Goal: Communication & Community: Answer question/provide support

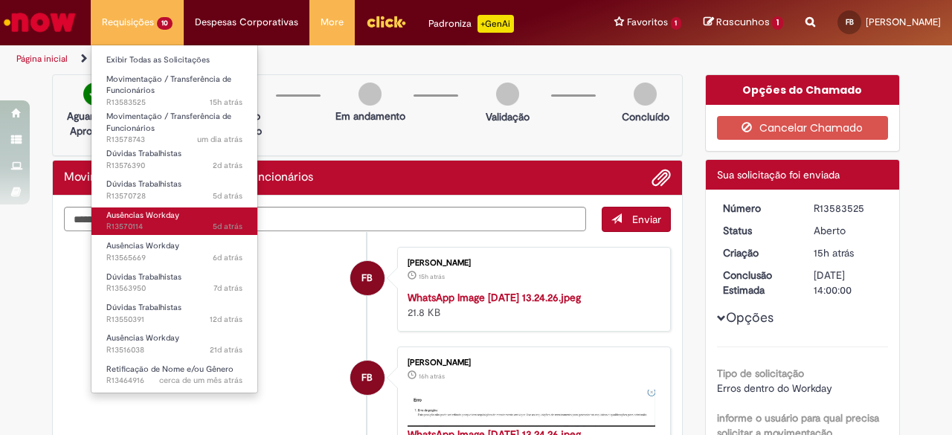
click at [162, 216] on span "Ausências Workday" at bounding box center [142, 215] width 73 height 11
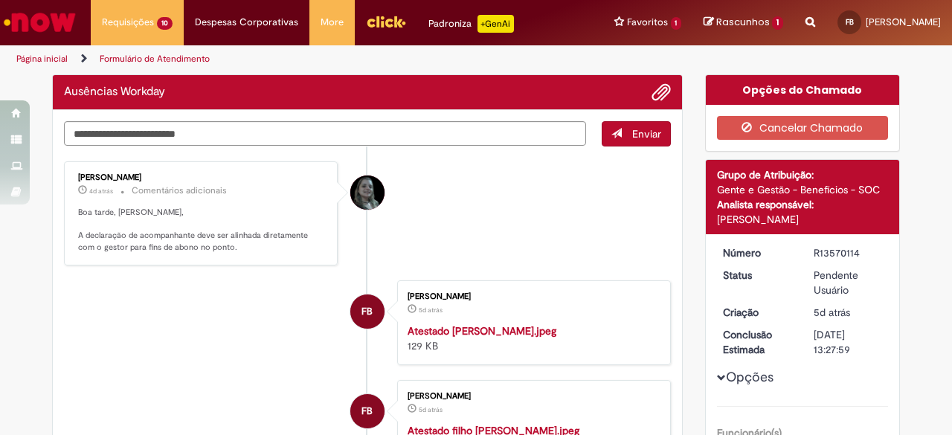
click at [485, 211] on li "[PERSON_NAME] 4d atrás 4 dias atrás Comentários adicionais Boa tarde, [PERSON_N…" at bounding box center [367, 213] width 607 height 104
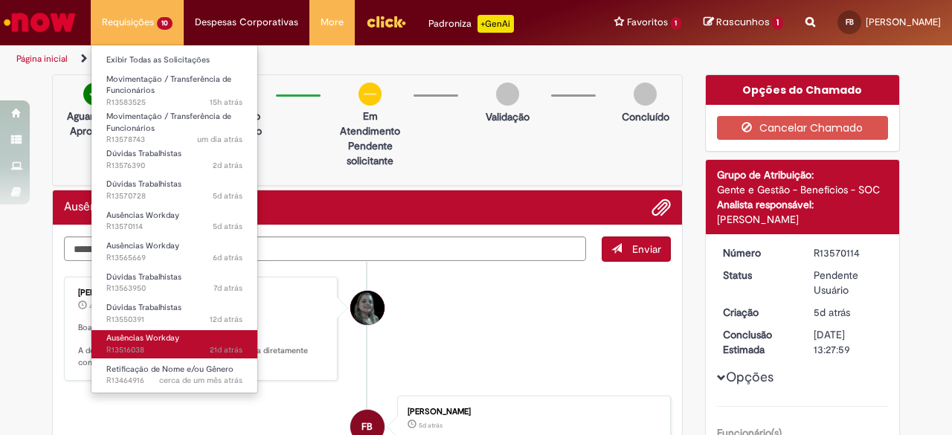
click at [156, 335] on span "Ausências Workday" at bounding box center [142, 337] width 73 height 11
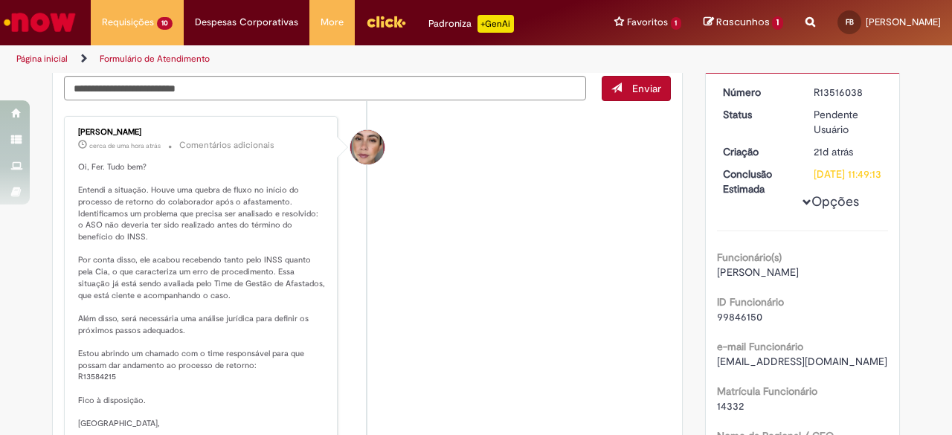
scroll to position [74, 0]
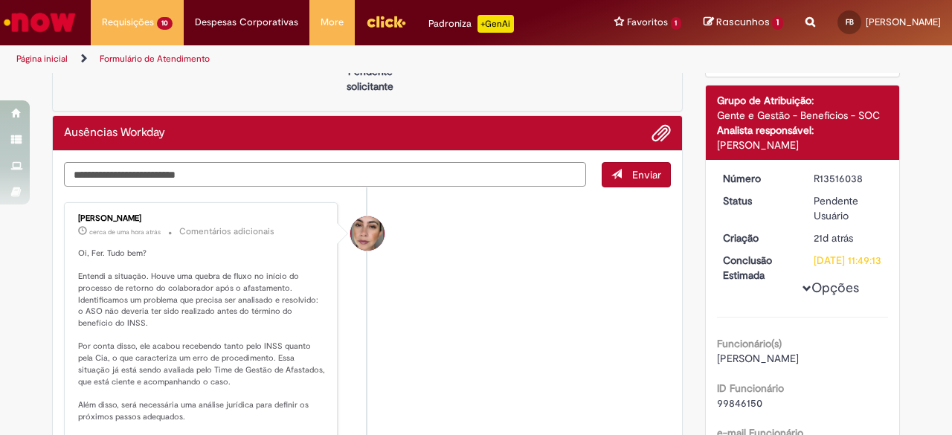
click at [417, 177] on textarea "Digite sua mensagem aqui..." at bounding box center [325, 174] width 522 height 25
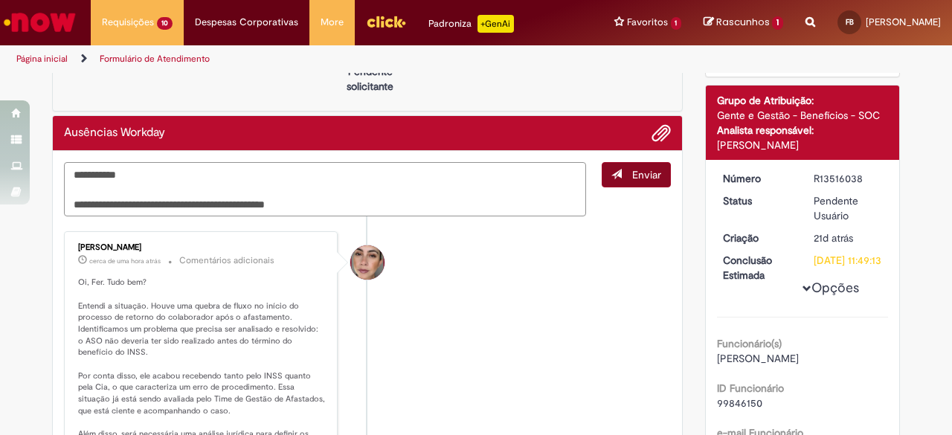
type textarea "**********"
click at [623, 176] on button "Enviar" at bounding box center [636, 174] width 69 height 25
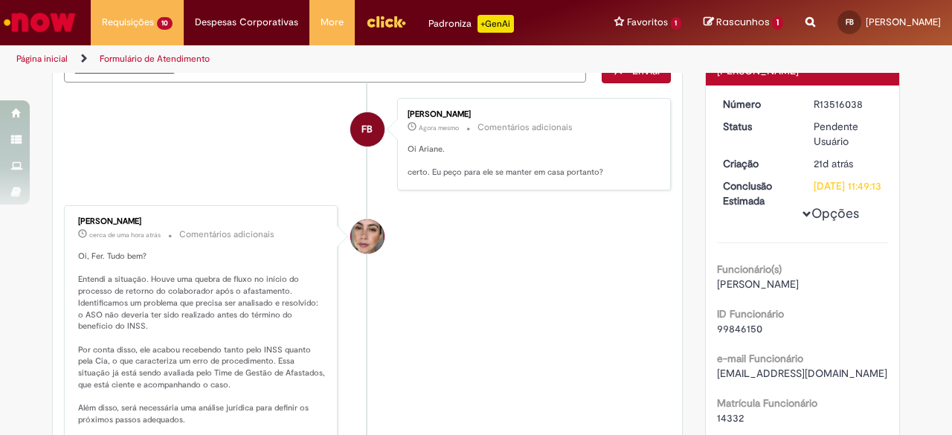
scroll to position [119, 0]
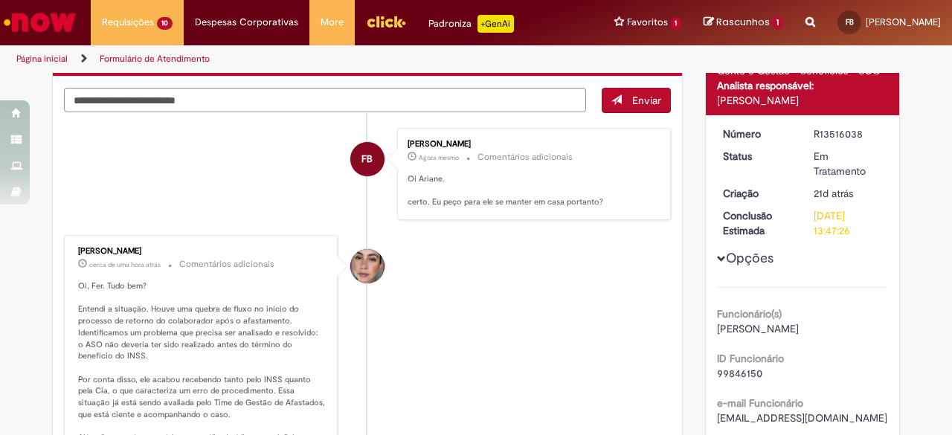
click at [485, 318] on li "[PERSON_NAME] cerca de uma hora atrás cerca de uma hora atrás Comentários adici…" at bounding box center [367, 398] width 607 height 326
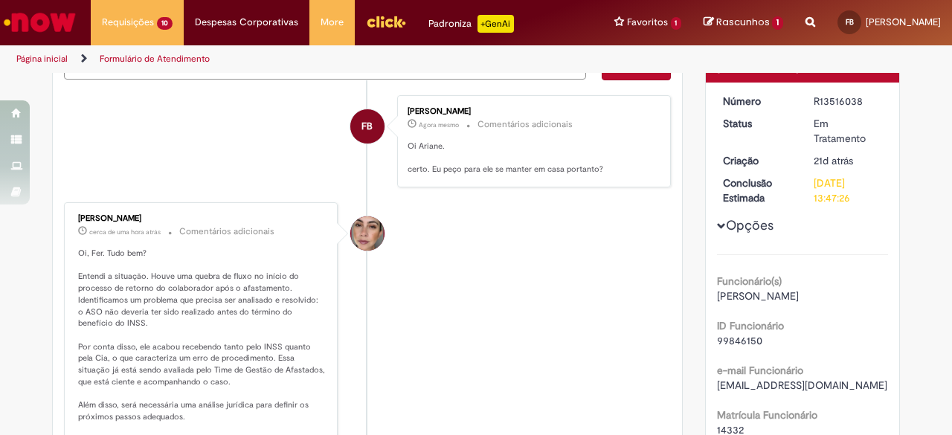
scroll to position [0, 0]
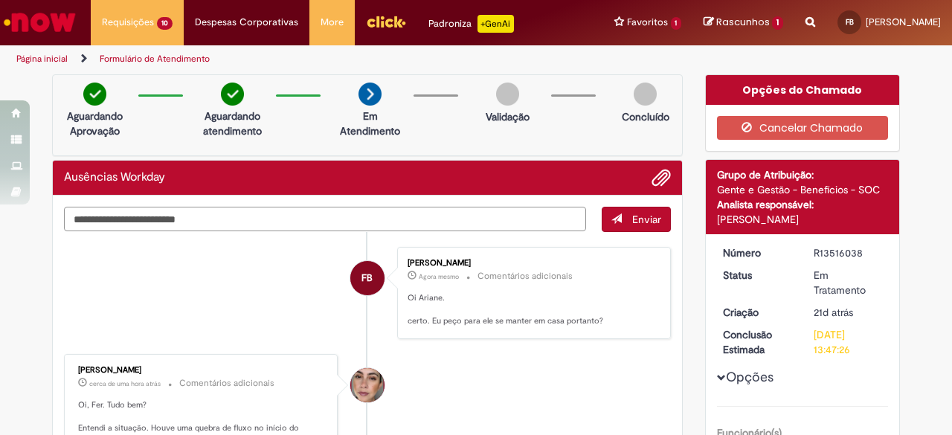
click at [347, 218] on textarea "Digite sua mensagem aqui..." at bounding box center [325, 219] width 522 height 25
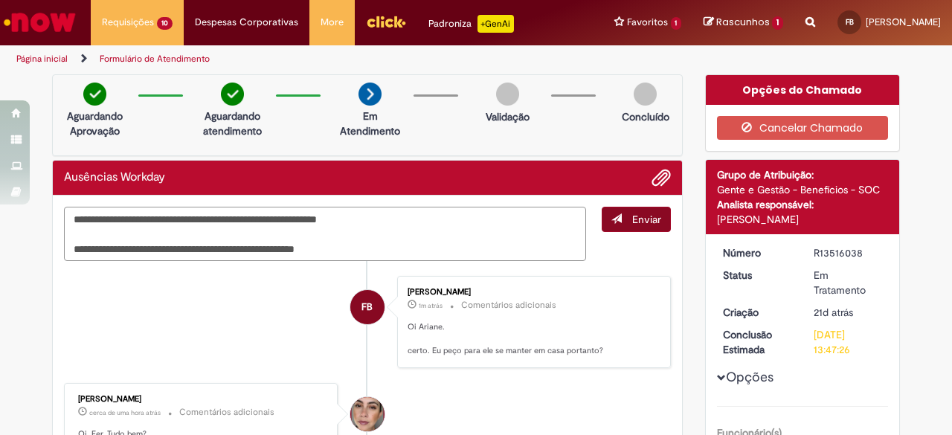
type textarea "**********"
click at [617, 223] on button "Enviar" at bounding box center [636, 219] width 69 height 25
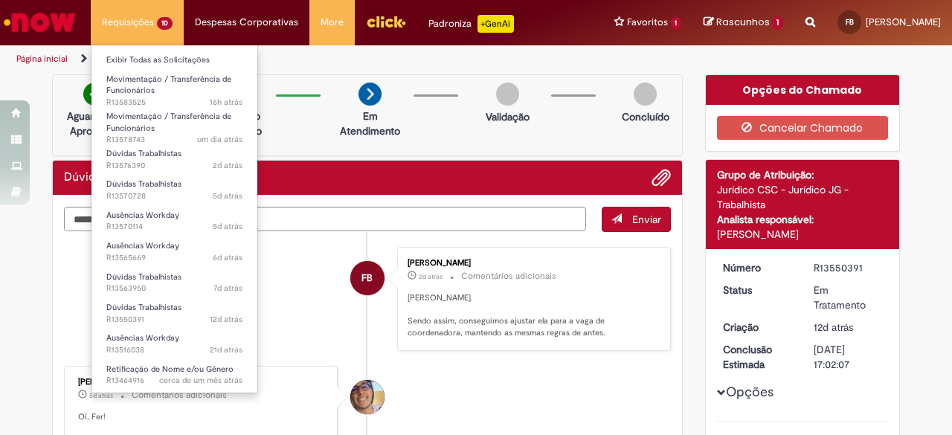
scroll to position [85, 0]
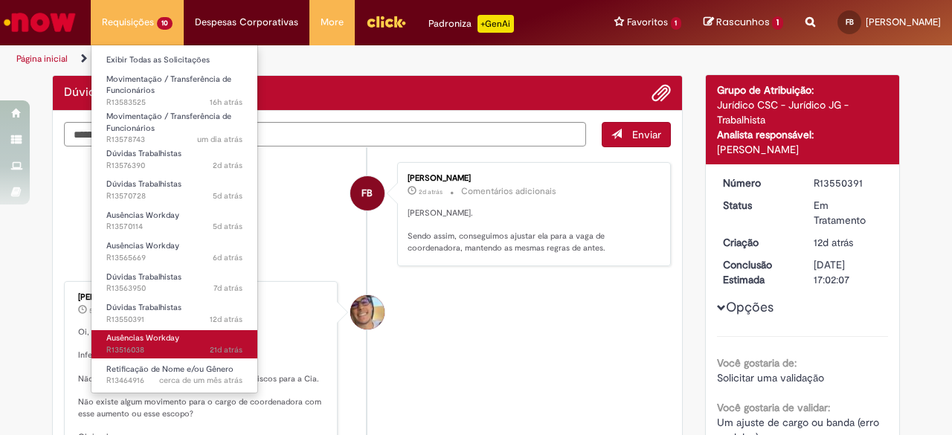
click at [186, 332] on link "Ausências Workday 21d atrás 21 dias atrás R13516038" at bounding box center [174, 344] width 166 height 28
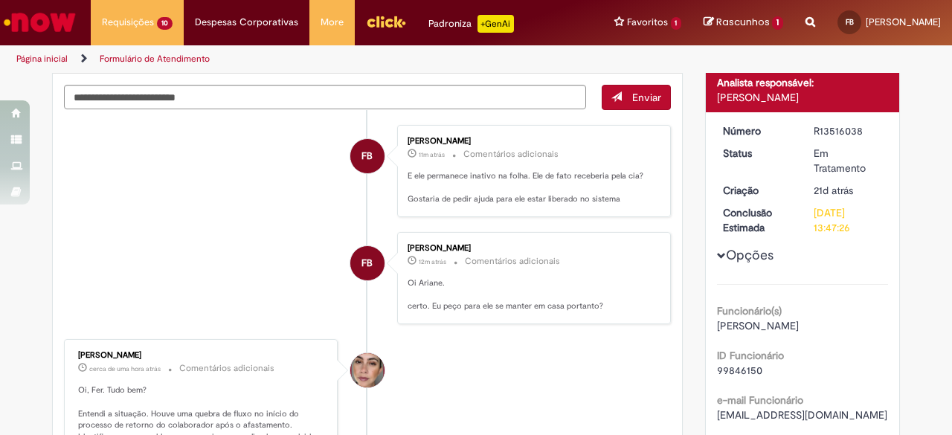
scroll to position [85, 0]
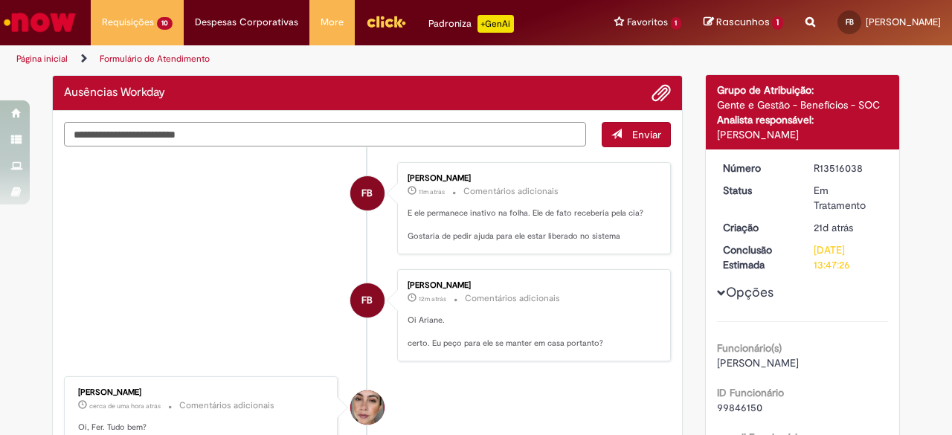
click at [334, 130] on textarea "Digite sua mensagem aqui..." at bounding box center [325, 134] width 522 height 25
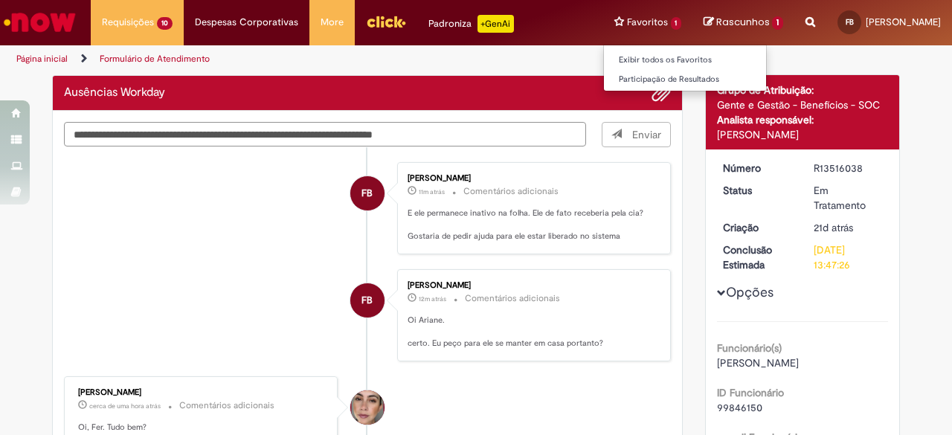
type textarea "**********"
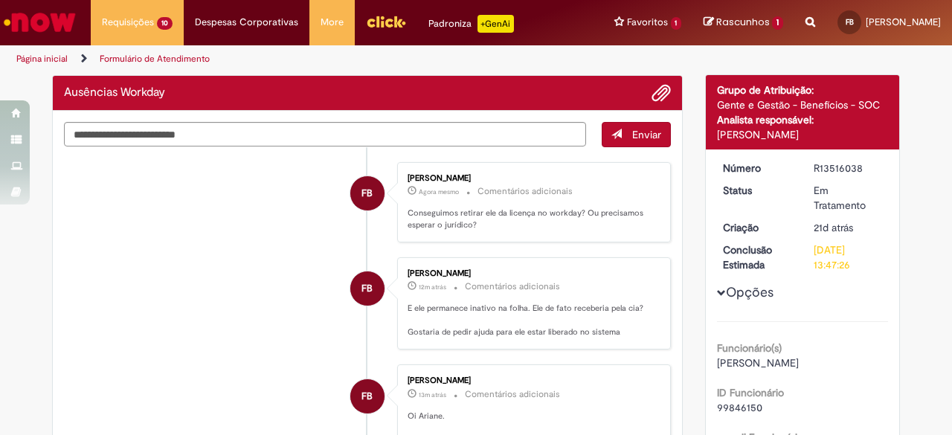
click at [659, 91] on span "Adicionar anexos" at bounding box center [661, 94] width 18 height 18
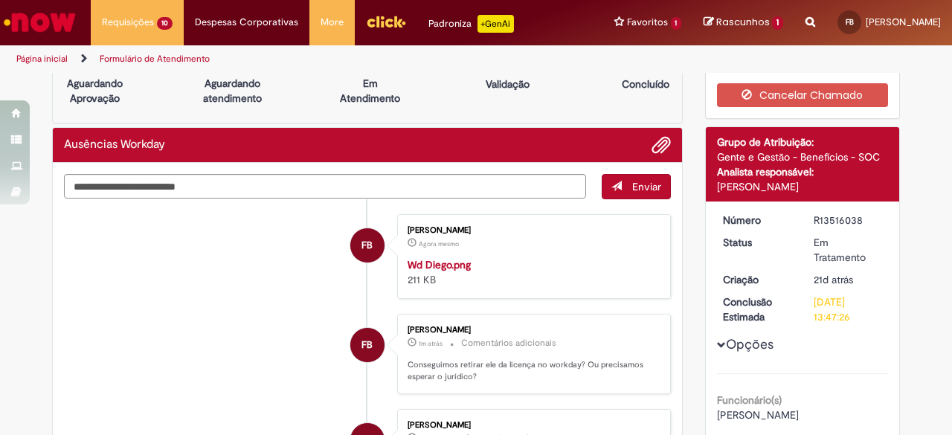
scroll to position [0, 0]
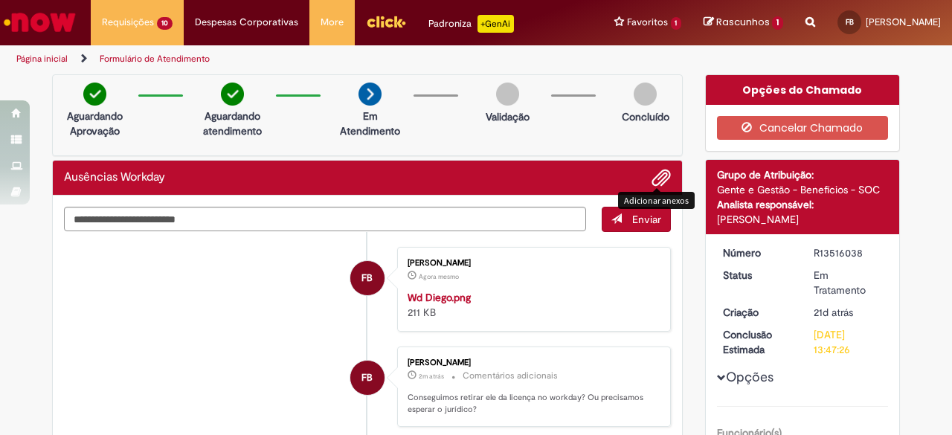
click at [196, 291] on li "FB Fernanda Caroline Brito Agora mesmo Agora mesmo Wd Diego.png 211 KB" at bounding box center [367, 289] width 607 height 85
click at [311, 248] on li "FB Fernanda Caroline Brito Agora mesmo Agora mesmo Wd Diego.png 211 KB" at bounding box center [367, 289] width 607 height 85
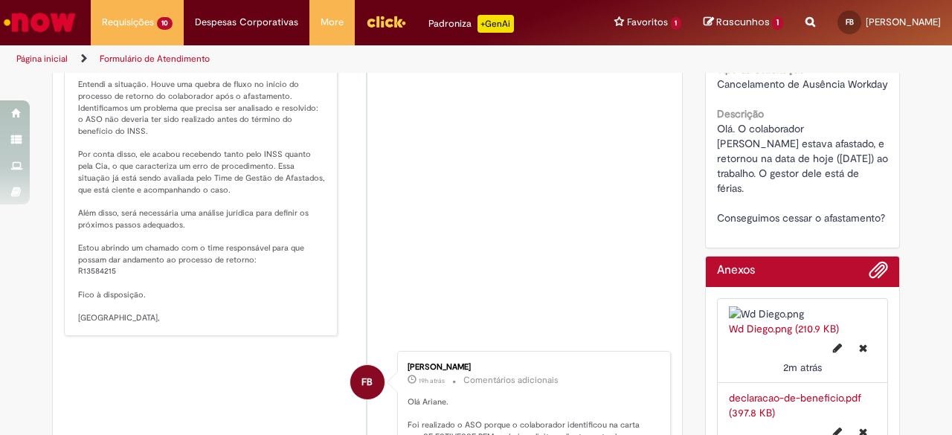
scroll to position [669, 0]
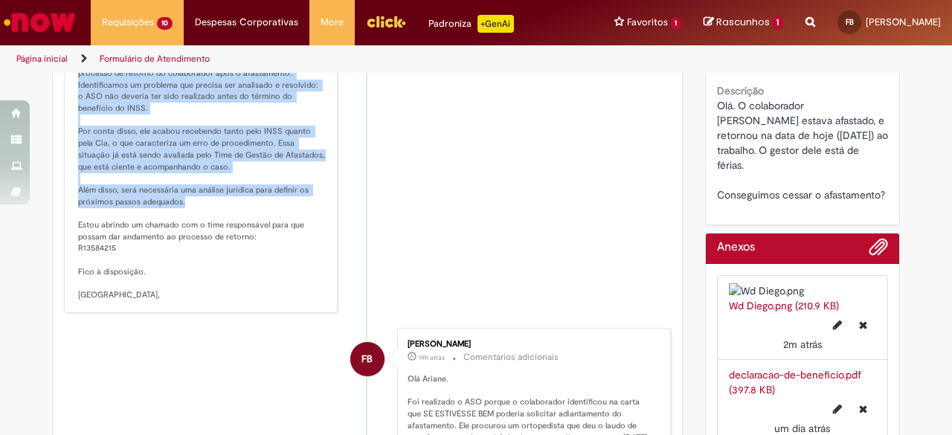
drag, startPoint x: 71, startPoint y: 167, endPoint x: 206, endPoint y: 309, distance: 196.8
click at [206, 309] on div "Ariane Ruiz Amorim cerca de uma hora atrás cerca de uma hora atrás Comentários …" at bounding box center [200, 150] width 265 height 317
copy p "Entendi a situação. Houve uma quebra de fluxo no início do processo de retorno …"
